Goal: Navigation & Orientation: Go to known website

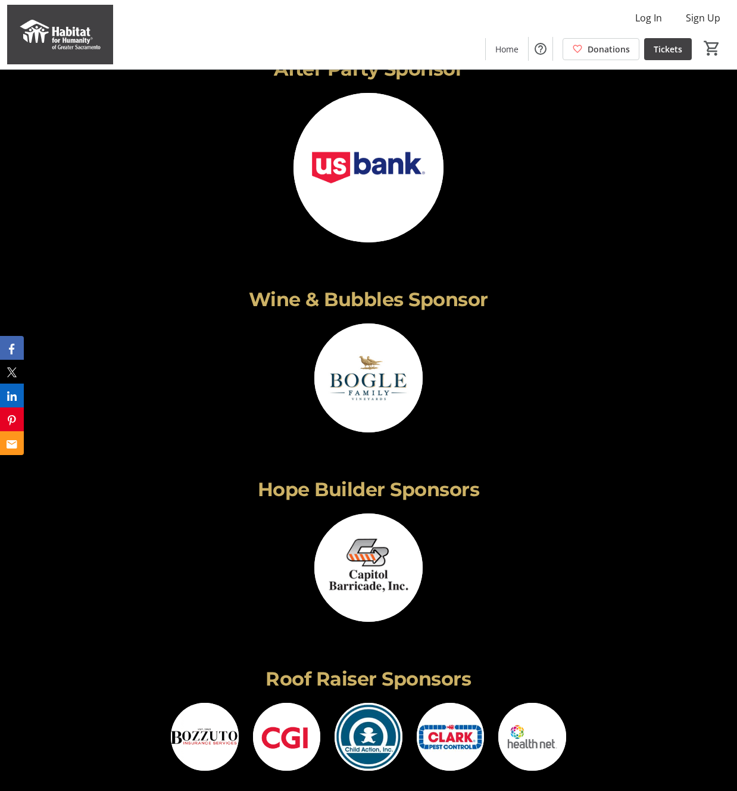
scroll to position [3000, 0]
